Goal: Transaction & Acquisition: Purchase product/service

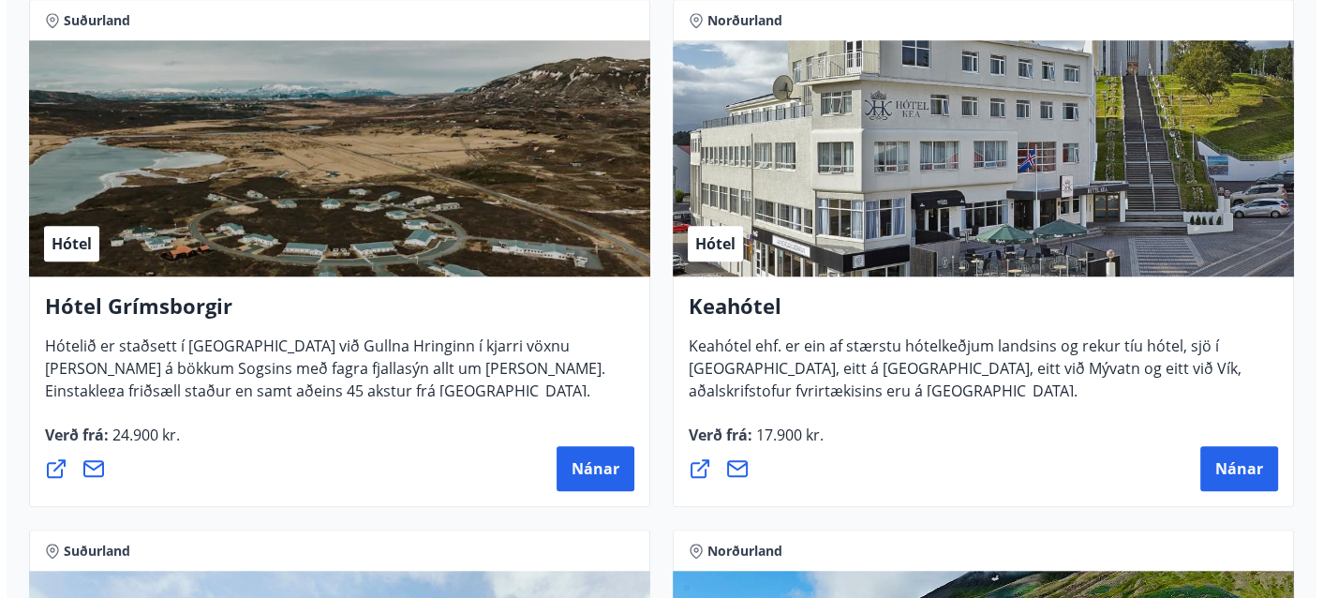
scroll to position [1417, 0]
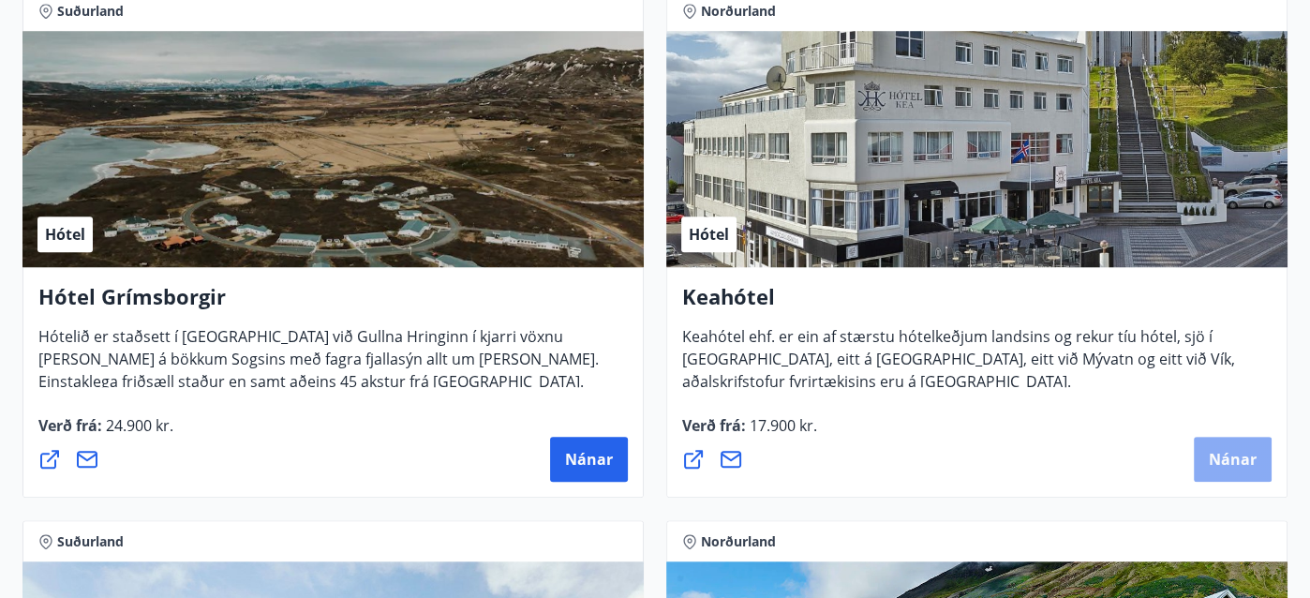
click at [1226, 445] on button "Nánar" at bounding box center [1232, 459] width 78 height 45
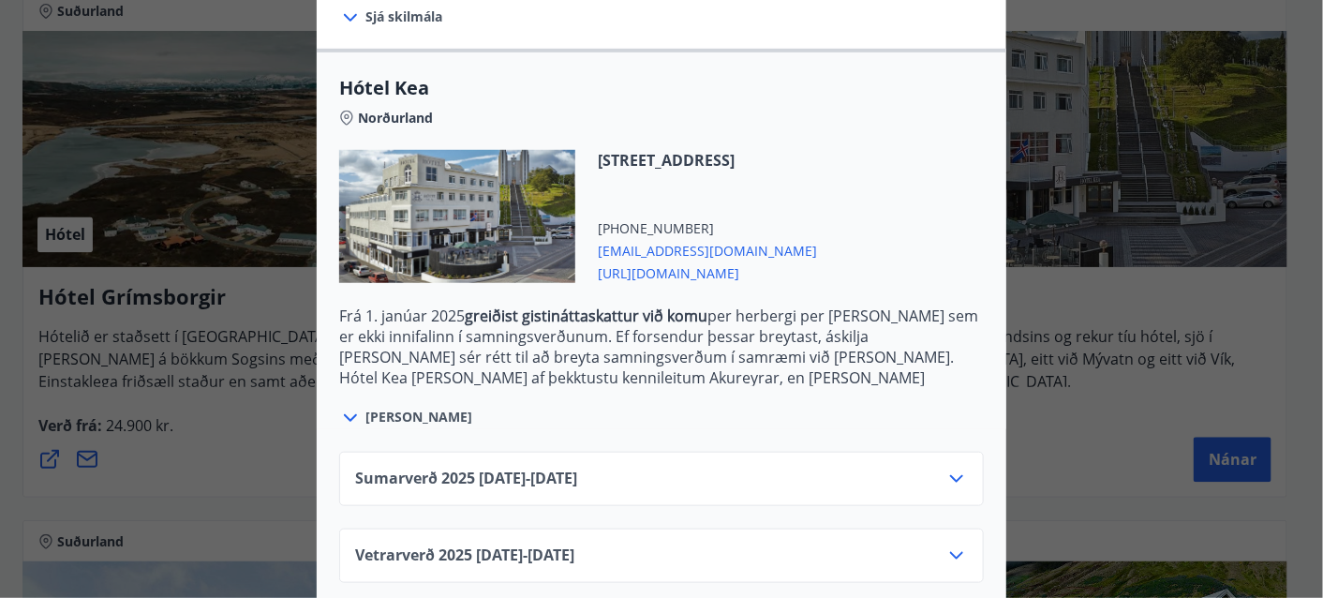
scroll to position [468, 0]
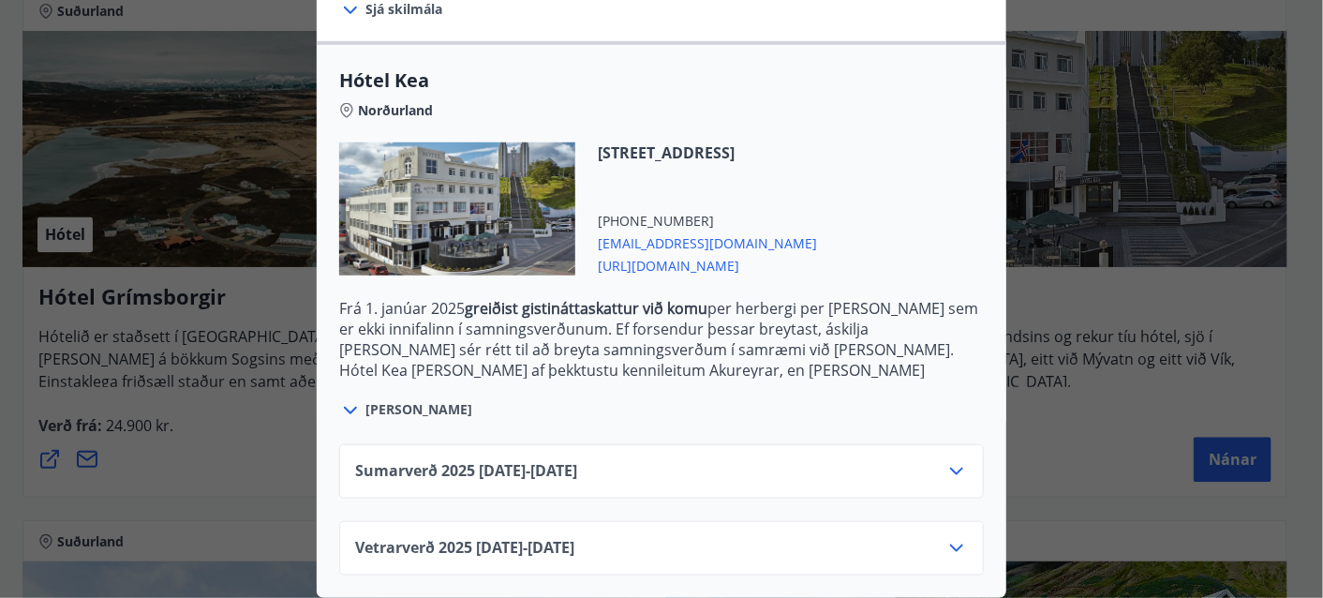
click at [951, 537] on icon at bounding box center [956, 548] width 22 height 22
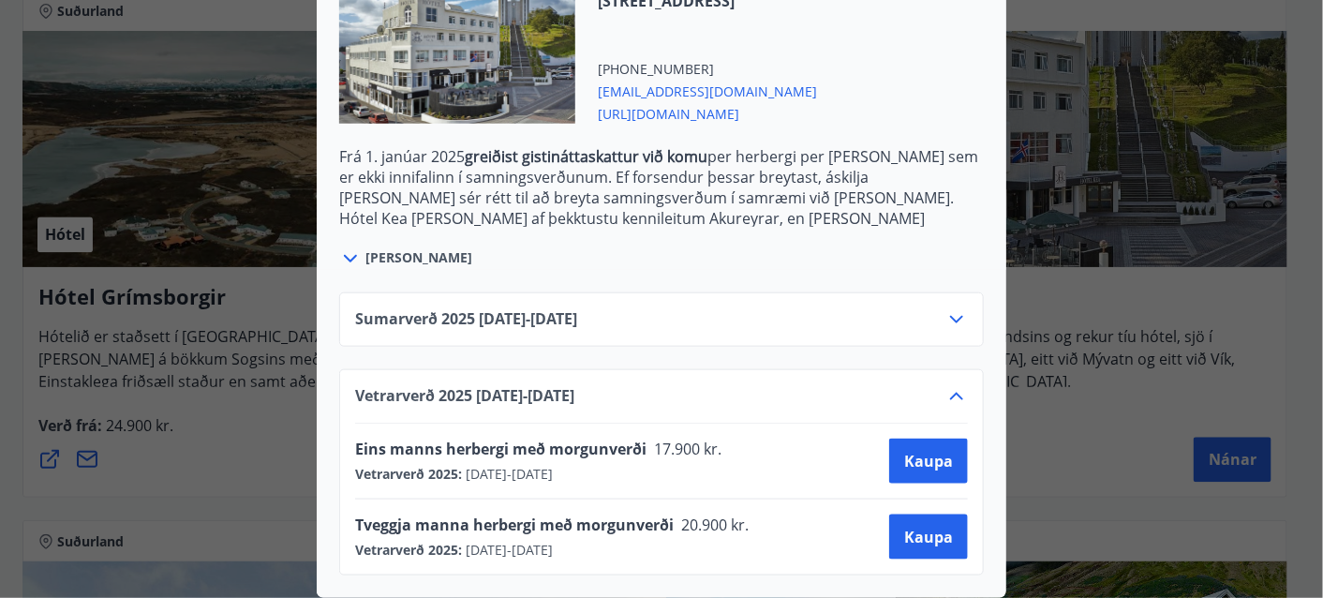
scroll to position [619, 0]
click at [913, 526] on span "Kaupa" at bounding box center [928, 536] width 49 height 21
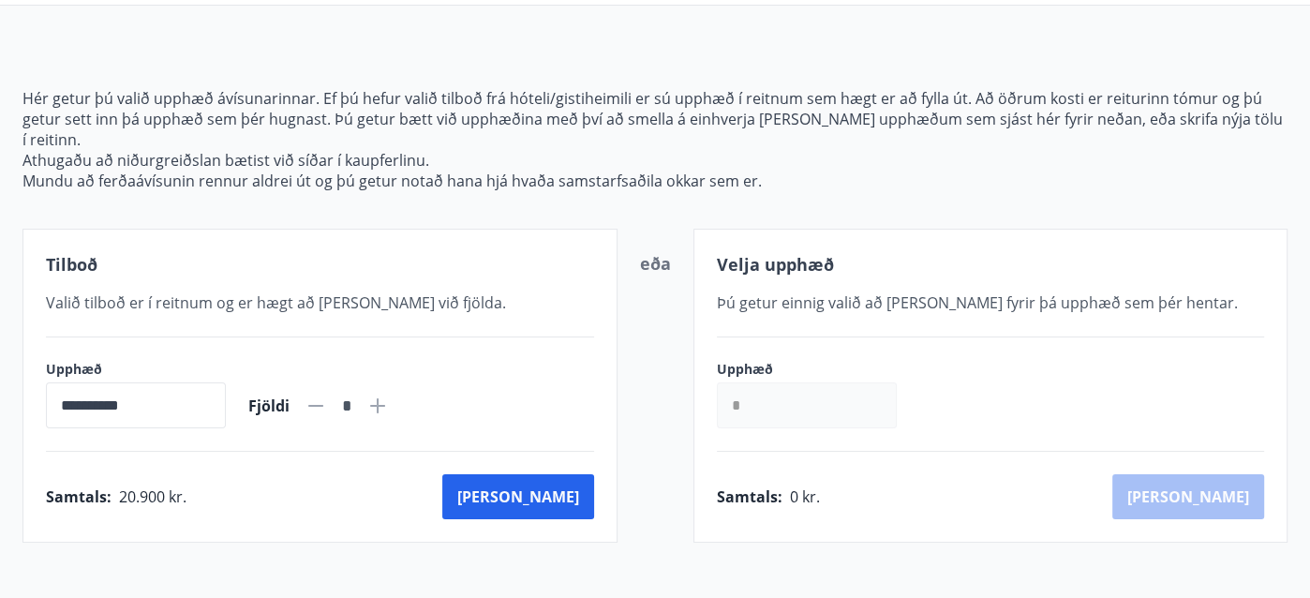
scroll to position [144, 0]
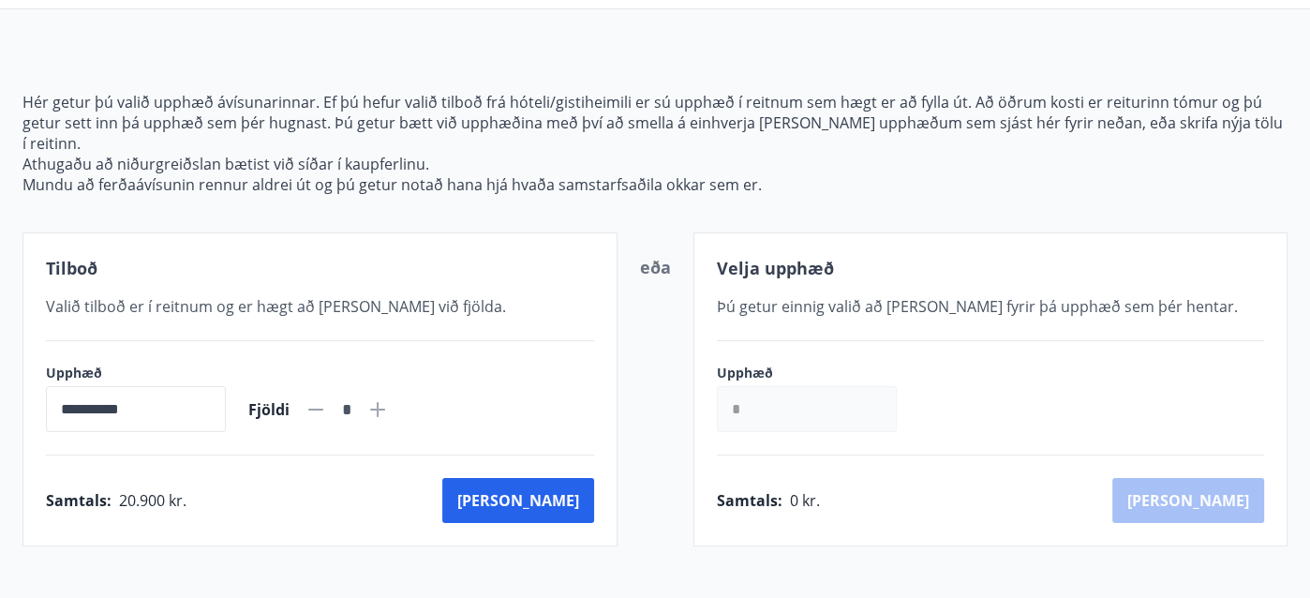
click at [389, 398] on icon at bounding box center [377, 409] width 22 height 22
type input "*"
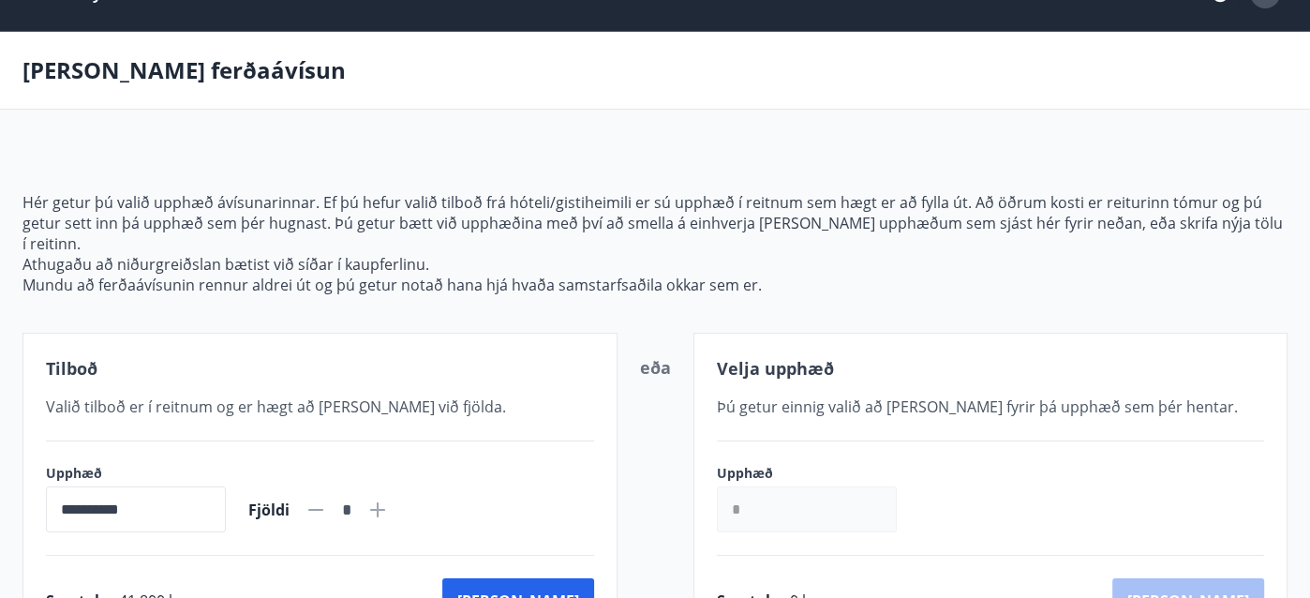
scroll to position [0, 0]
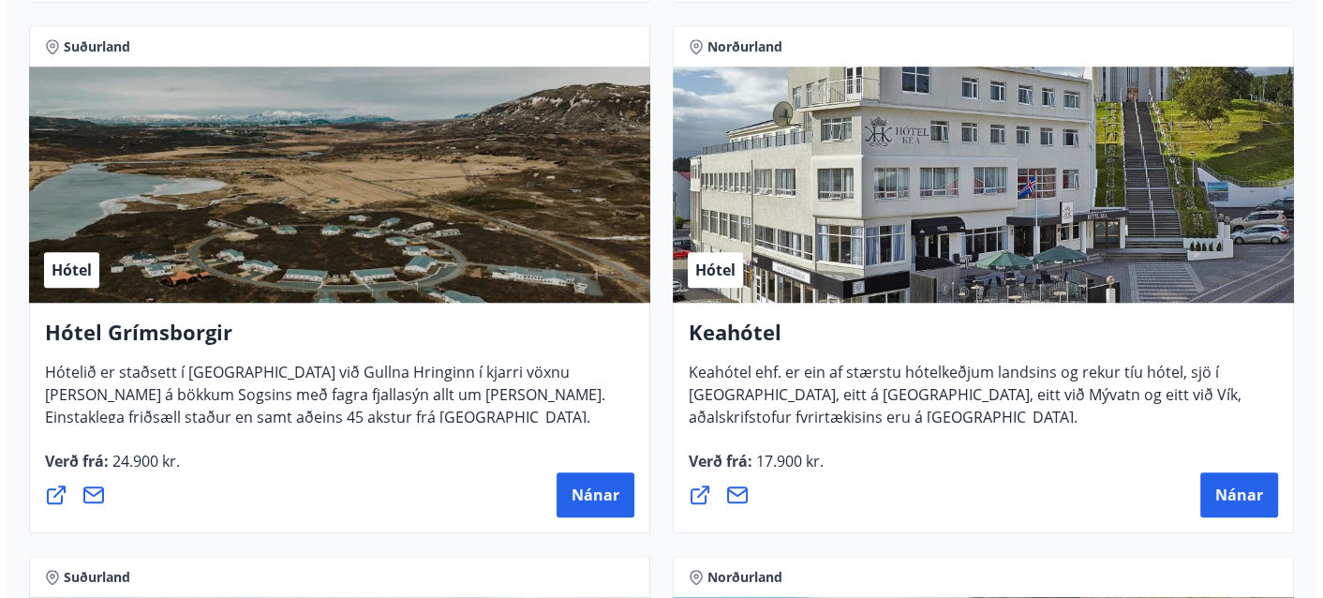
scroll to position [1384, 0]
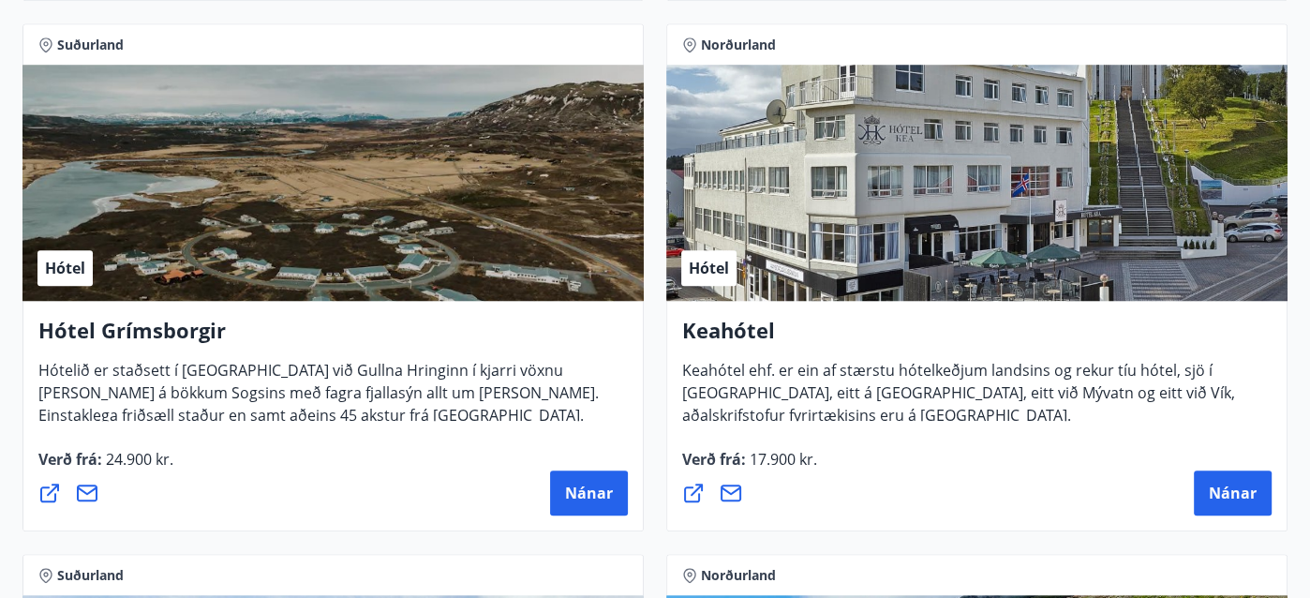
click at [987, 253] on div "Hótel" at bounding box center [976, 183] width 621 height 236
click at [1237, 496] on span "Nánar" at bounding box center [1232, 492] width 48 height 21
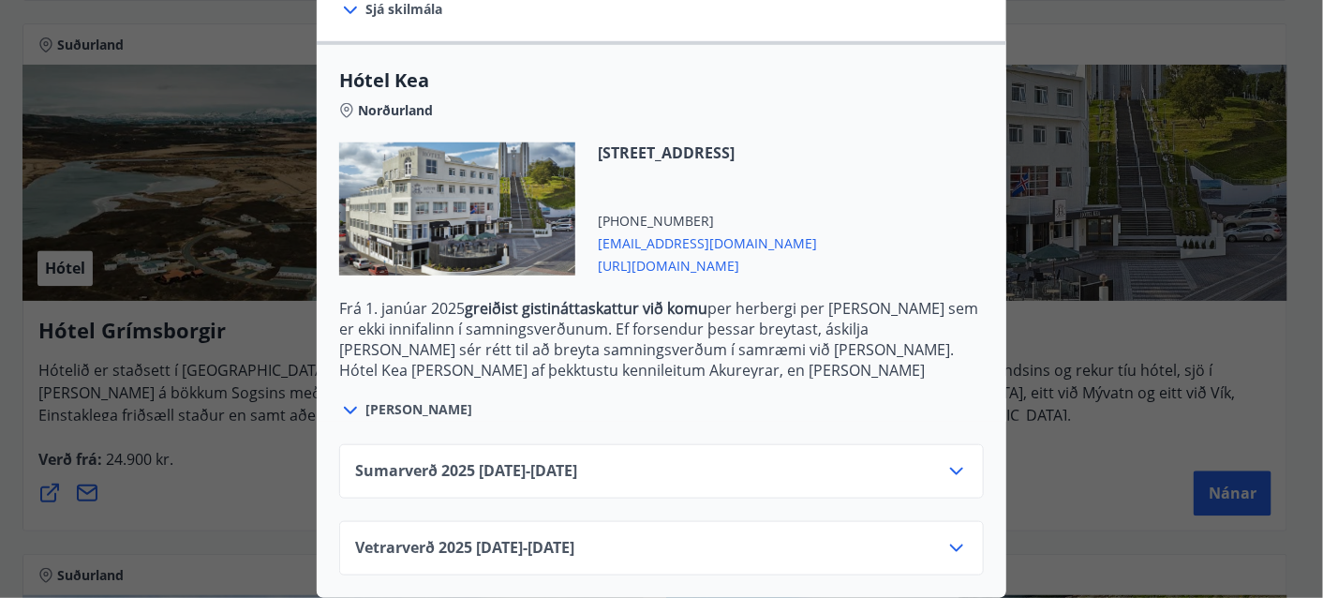
scroll to position [468, 0]
click at [945, 537] on icon at bounding box center [956, 548] width 22 height 22
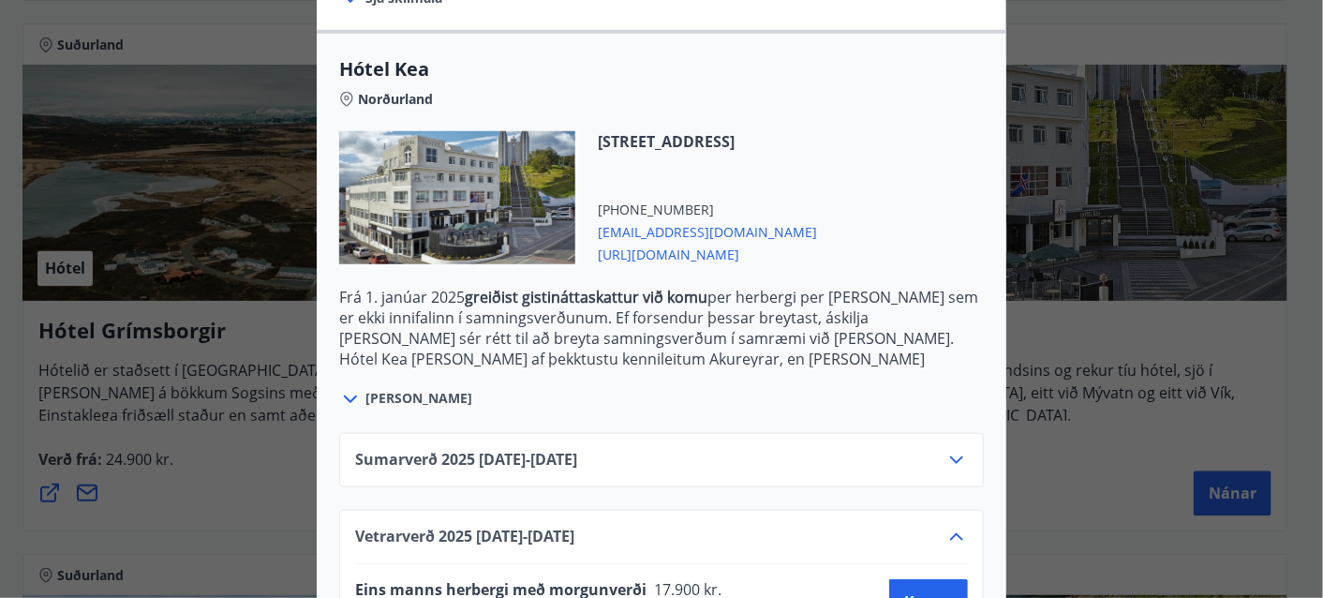
scroll to position [619, 0]
